Goal: Check status

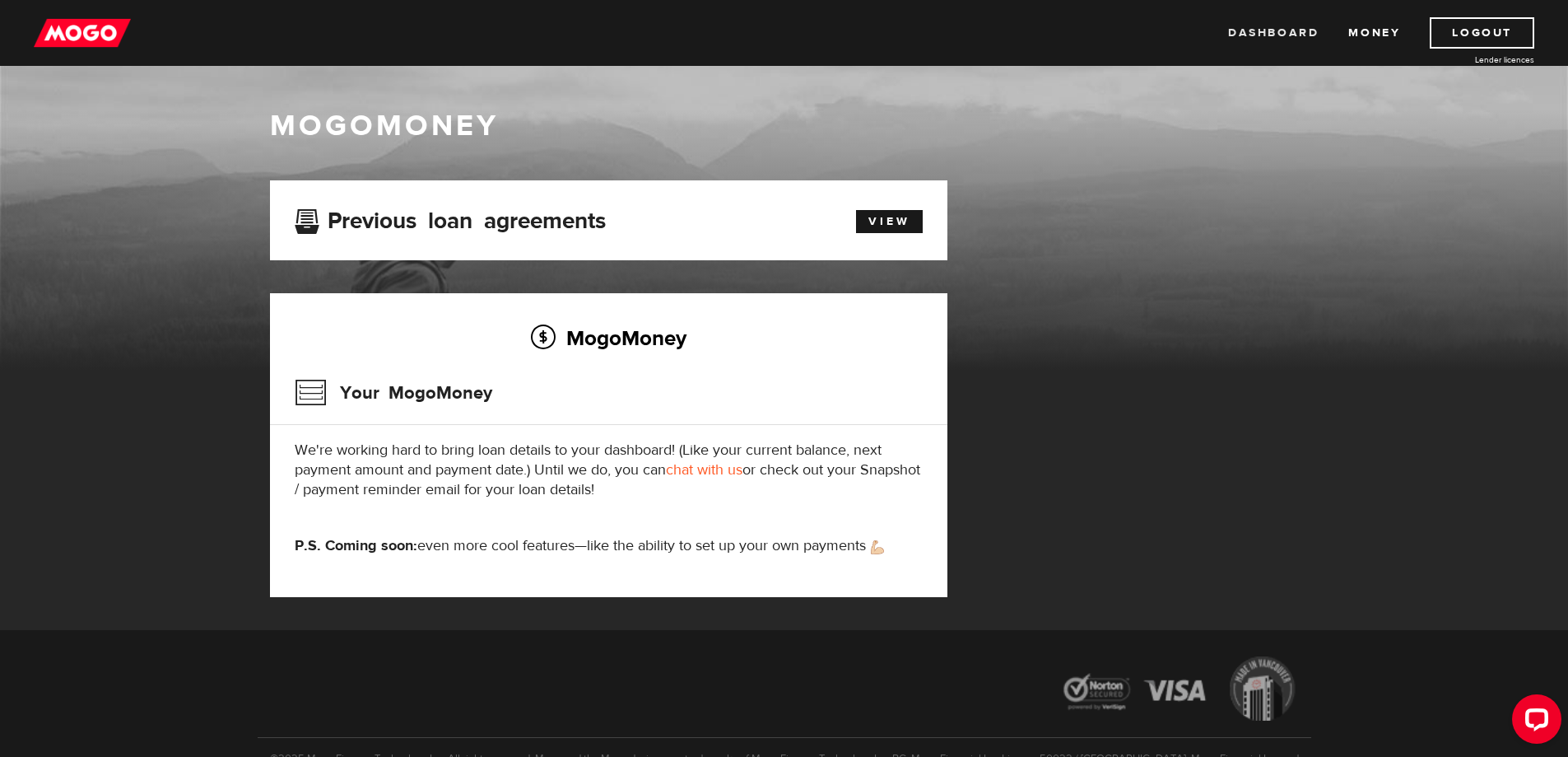
click at [788, 32] on link "Dashboard" at bounding box center [1273, 33] width 90 height 31
click at [923, 225] on div "View" at bounding box center [880, 218] width 109 height 28
click at [912, 224] on link "View" at bounding box center [889, 221] width 67 height 24
click at [871, 216] on link "View" at bounding box center [889, 221] width 67 height 24
